Goal: Navigation & Orientation: Understand site structure

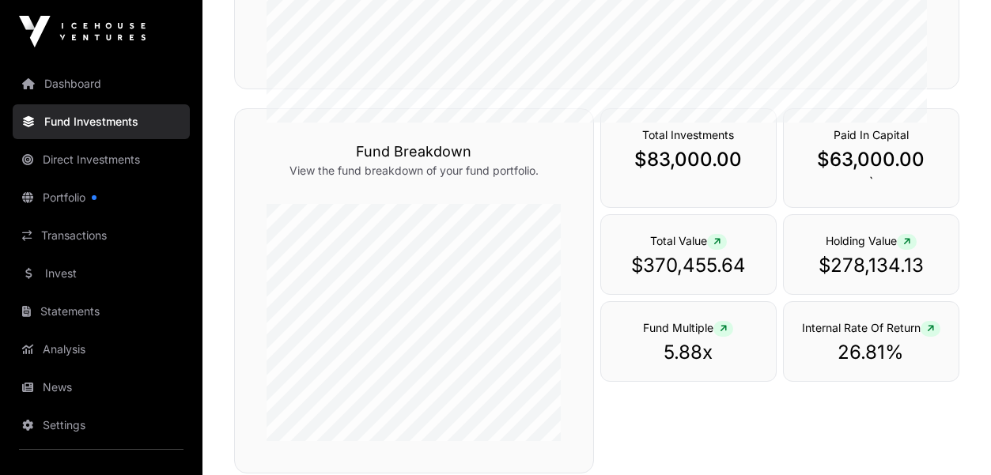
scroll to position [532, 0]
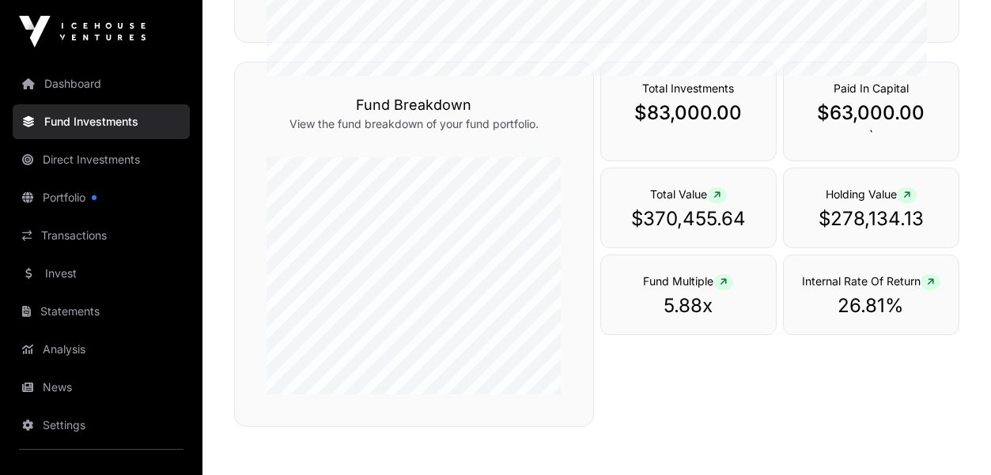
scroll to position [532, 0]
click at [84, 241] on link "Transactions" at bounding box center [101, 235] width 177 height 35
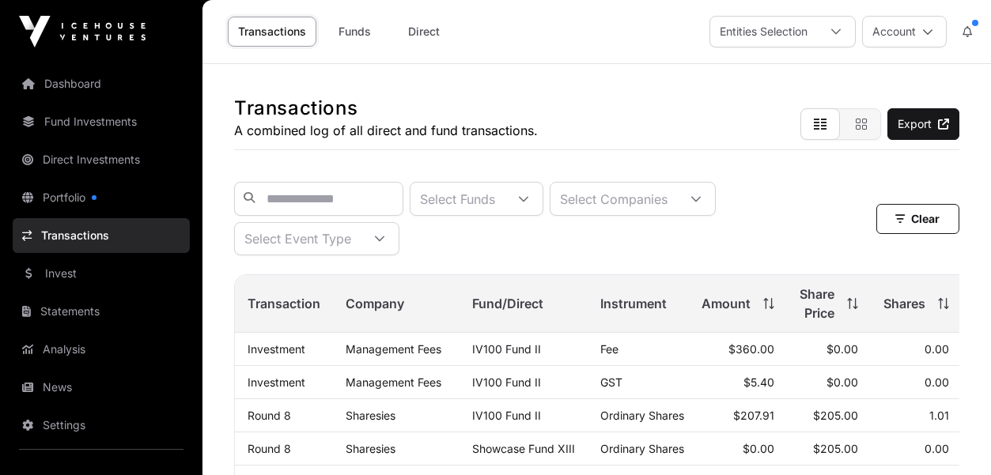
click at [93, 90] on link "Dashboard" at bounding box center [101, 83] width 177 height 35
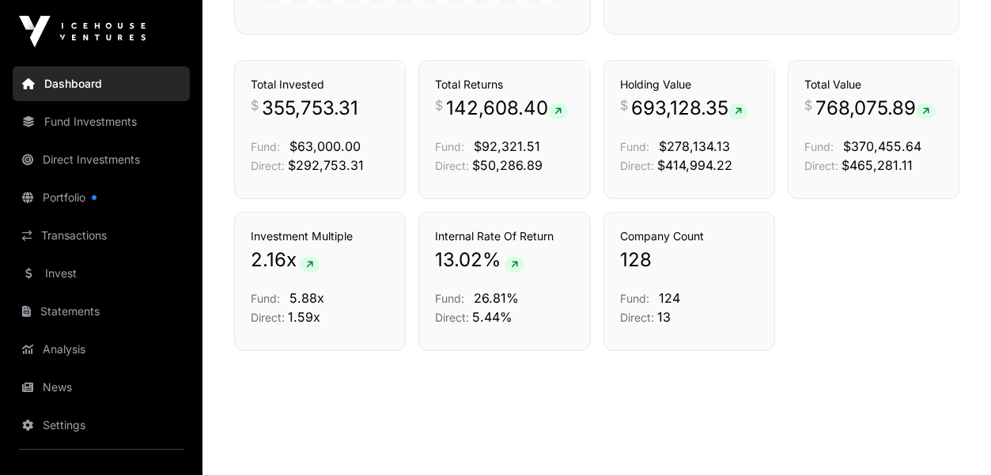
scroll to position [1121, 0]
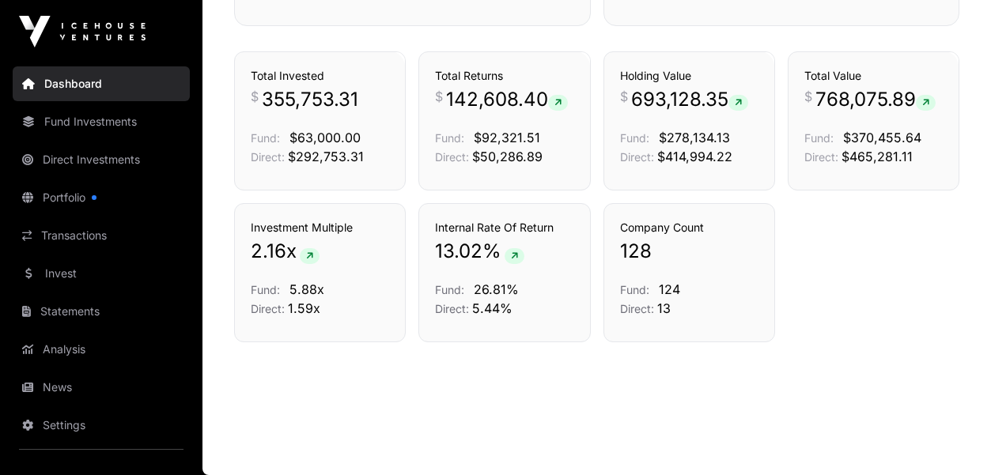
click at [114, 122] on link "Fund Investments" at bounding box center [101, 121] width 177 height 35
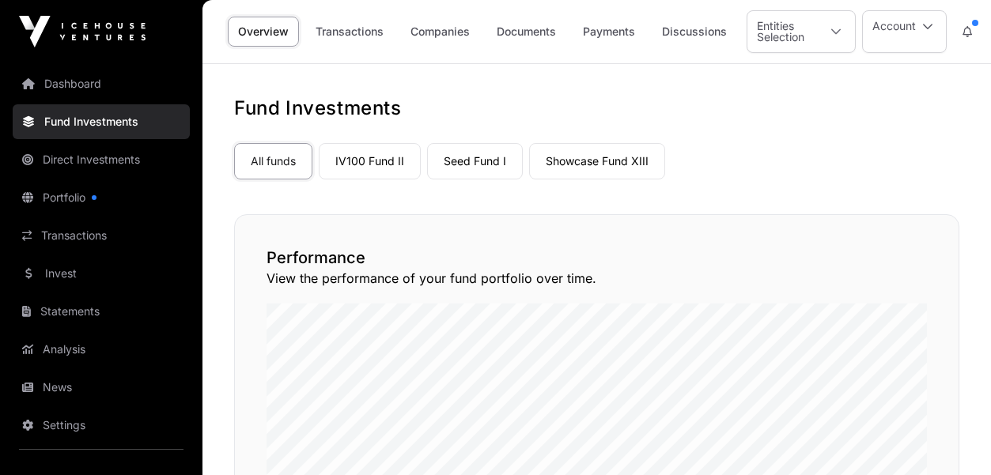
click at [447, 40] on link "Companies" at bounding box center [440, 32] width 80 height 30
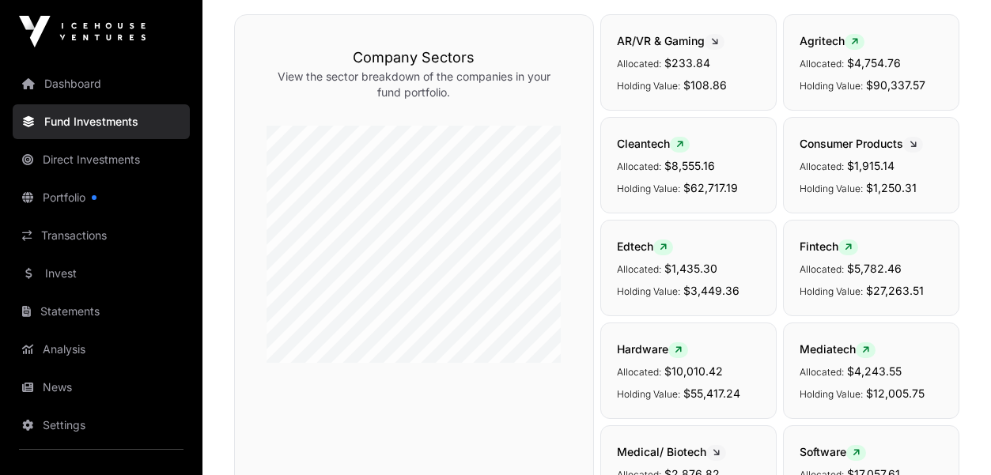
scroll to position [228, 0]
